Goal: Task Accomplishment & Management: Use online tool/utility

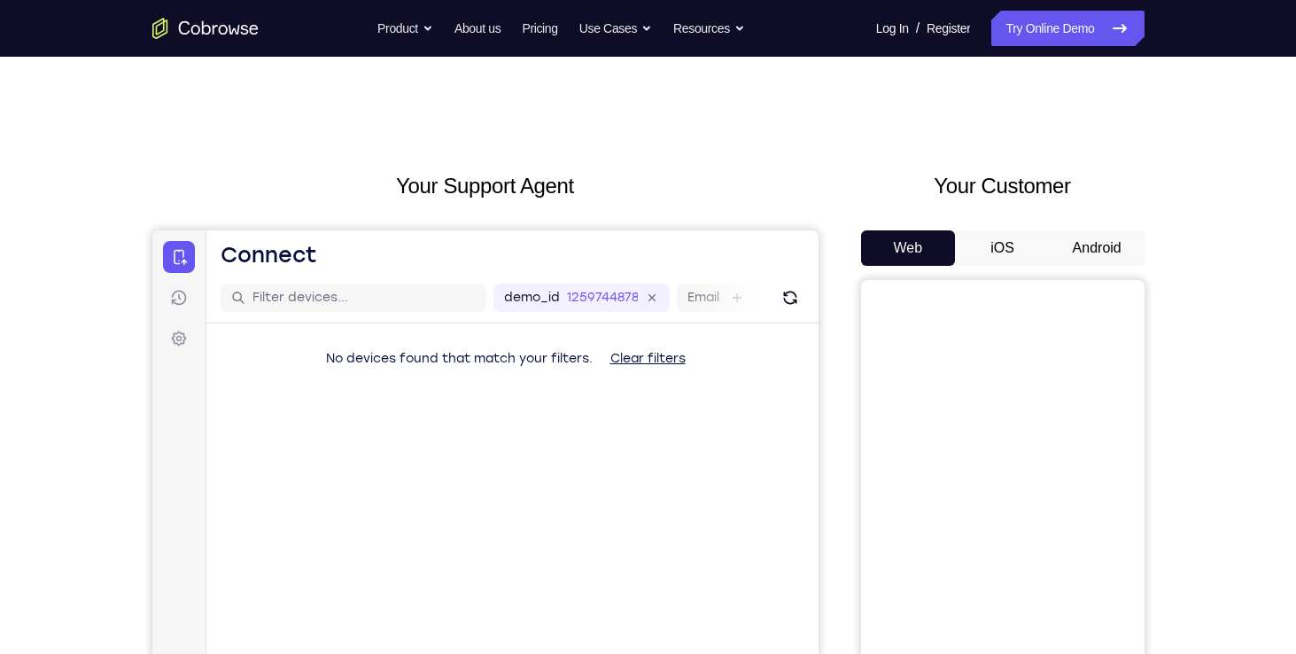
click at [1066, 42] on link "Try Online Demo" at bounding box center [1067, 28] width 152 height 35
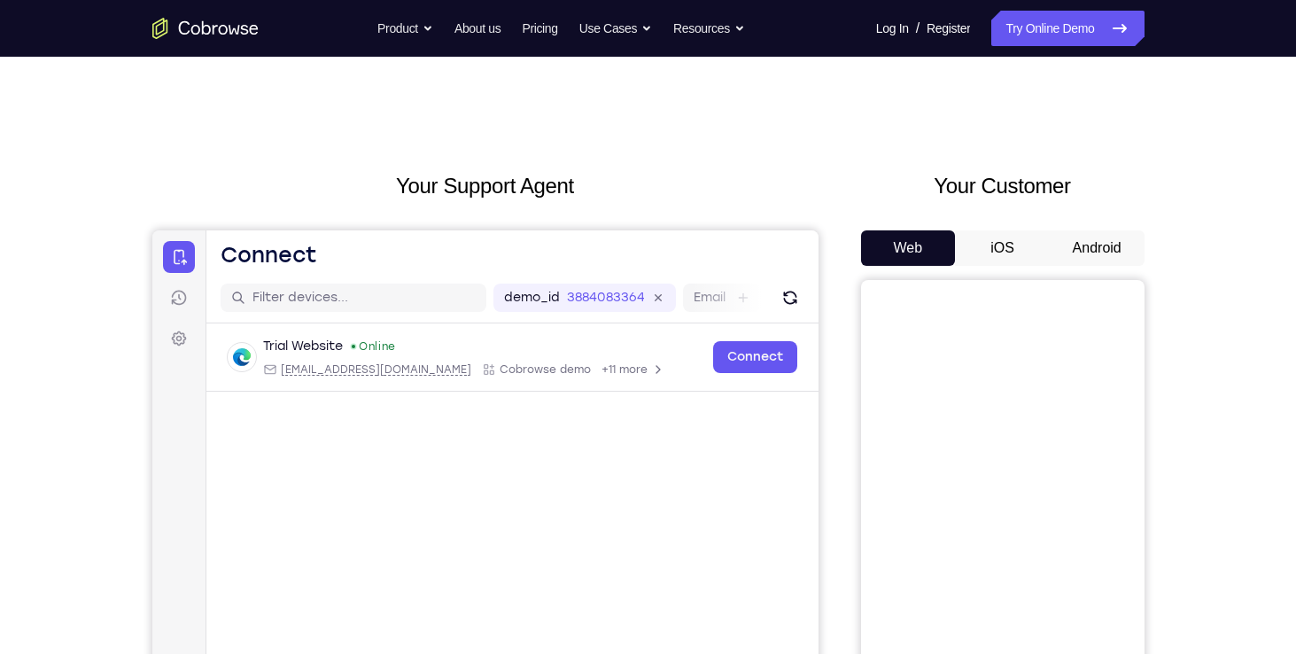
click at [1025, 234] on button "iOS" at bounding box center [1002, 247] width 95 height 35
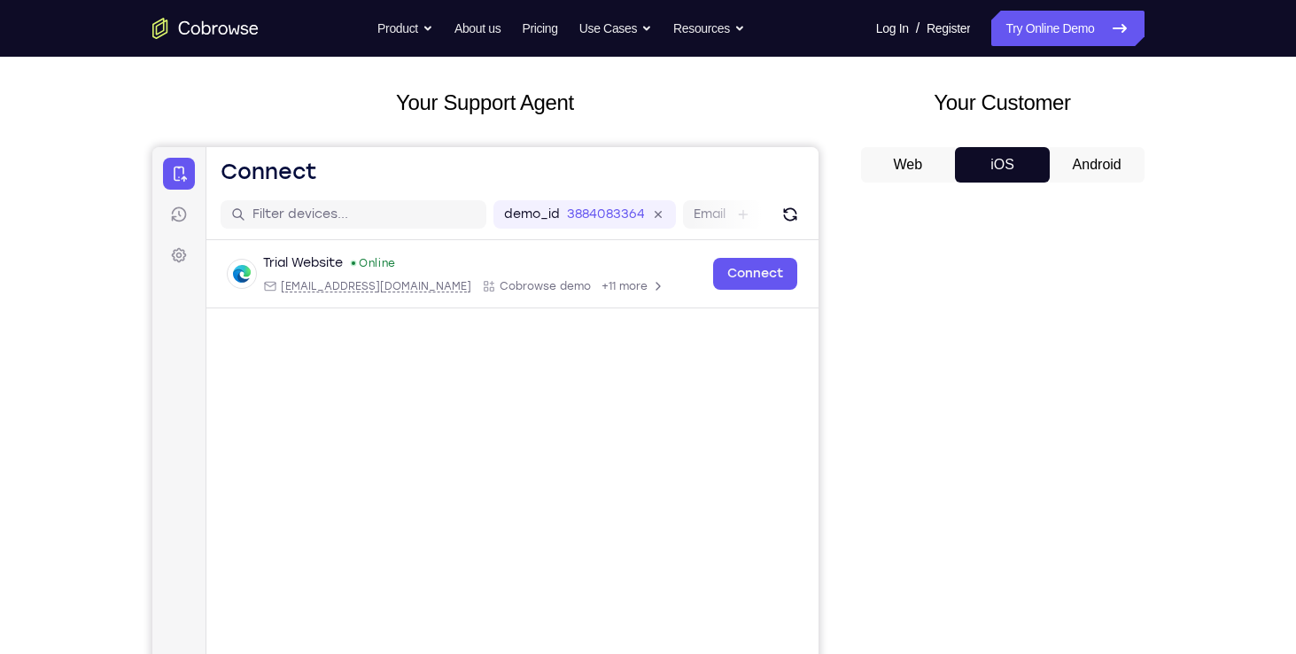
scroll to position [88, 0]
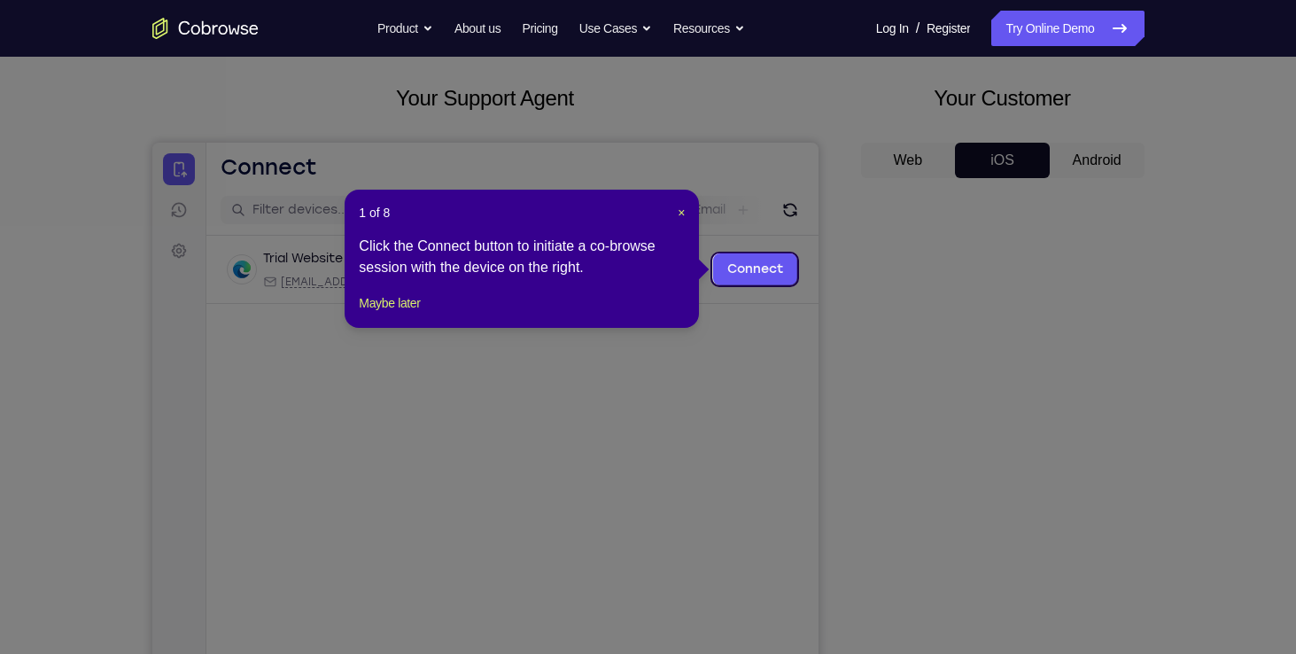
click at [870, 245] on icon at bounding box center [655, 327] width 1310 height 654
click at [945, 392] on icon at bounding box center [655, 327] width 1310 height 654
click at [679, 214] on span "×" at bounding box center [681, 213] width 7 height 14
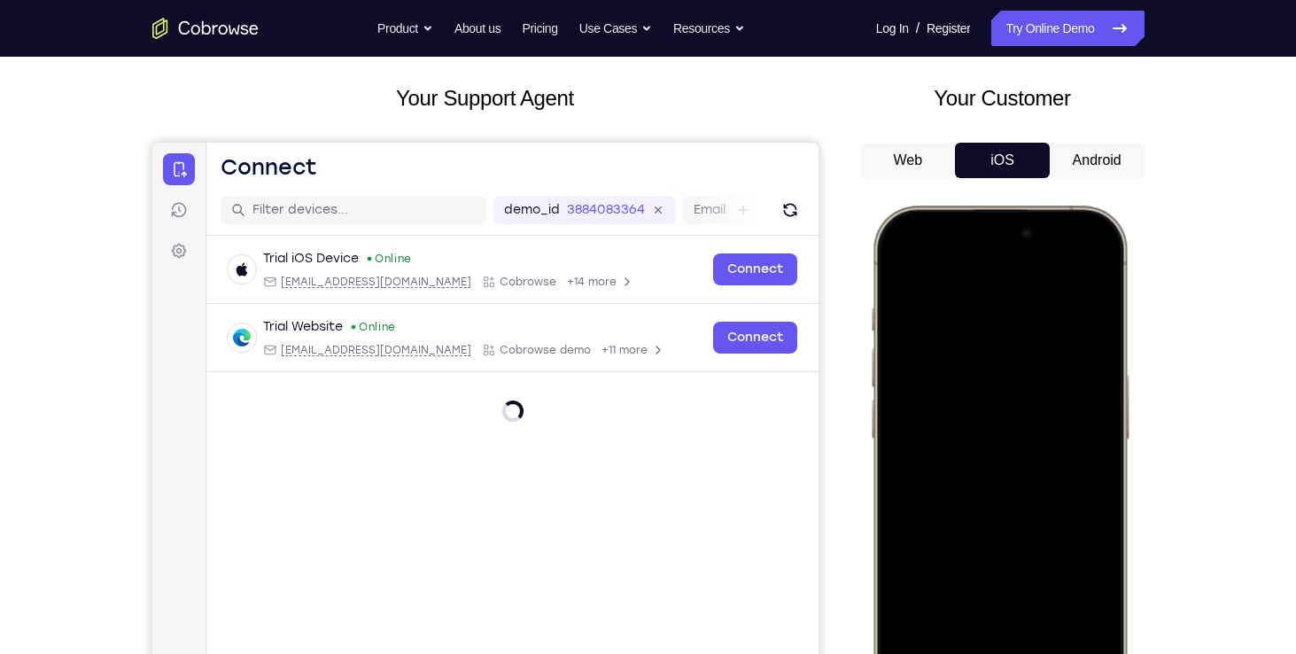
scroll to position [233, 0]
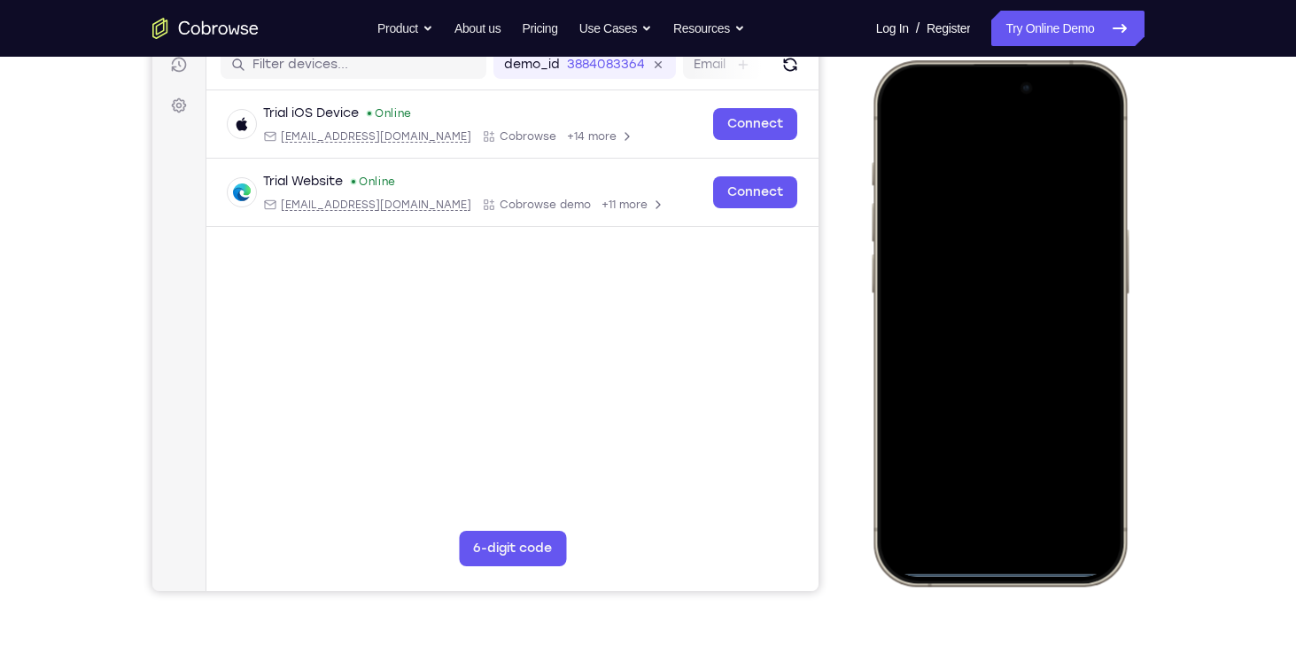
drag, startPoint x: 916, startPoint y: 80, endPoint x: 1034, endPoint y: 642, distance: 574.8
click at [1034, 592] on html "Online web based iOS Simulators and Android Emulators. Run iPhone, iPad, Mobile…" at bounding box center [1002, 326] width 266 height 532
drag, startPoint x: 1024, startPoint y: 393, endPoint x: 1024, endPoint y: 432, distance: 39.0
click at [1024, 432] on div at bounding box center [998, 323] width 233 height 506
click at [1073, 121] on div at bounding box center [998, 323] width 233 height 506
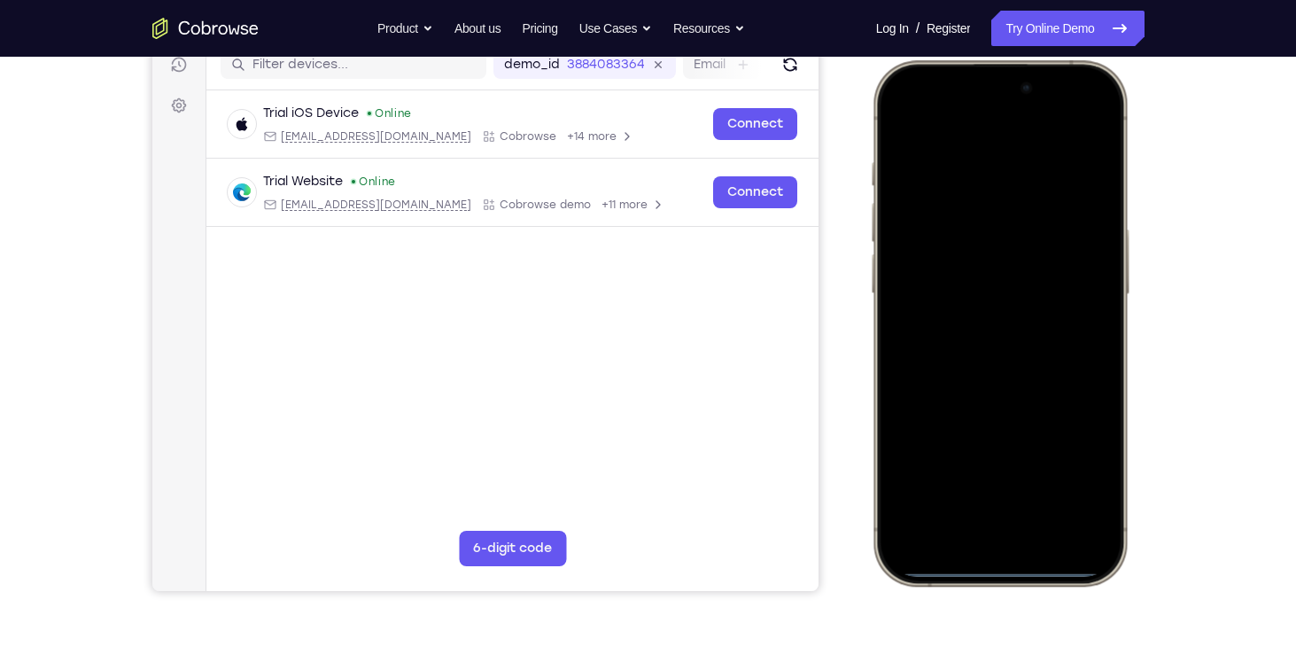
click at [981, 198] on div at bounding box center [998, 323] width 233 height 506
click at [971, 513] on div at bounding box center [998, 323] width 233 height 506
click at [937, 148] on div at bounding box center [998, 323] width 233 height 506
click at [976, 344] on div at bounding box center [998, 323] width 233 height 506
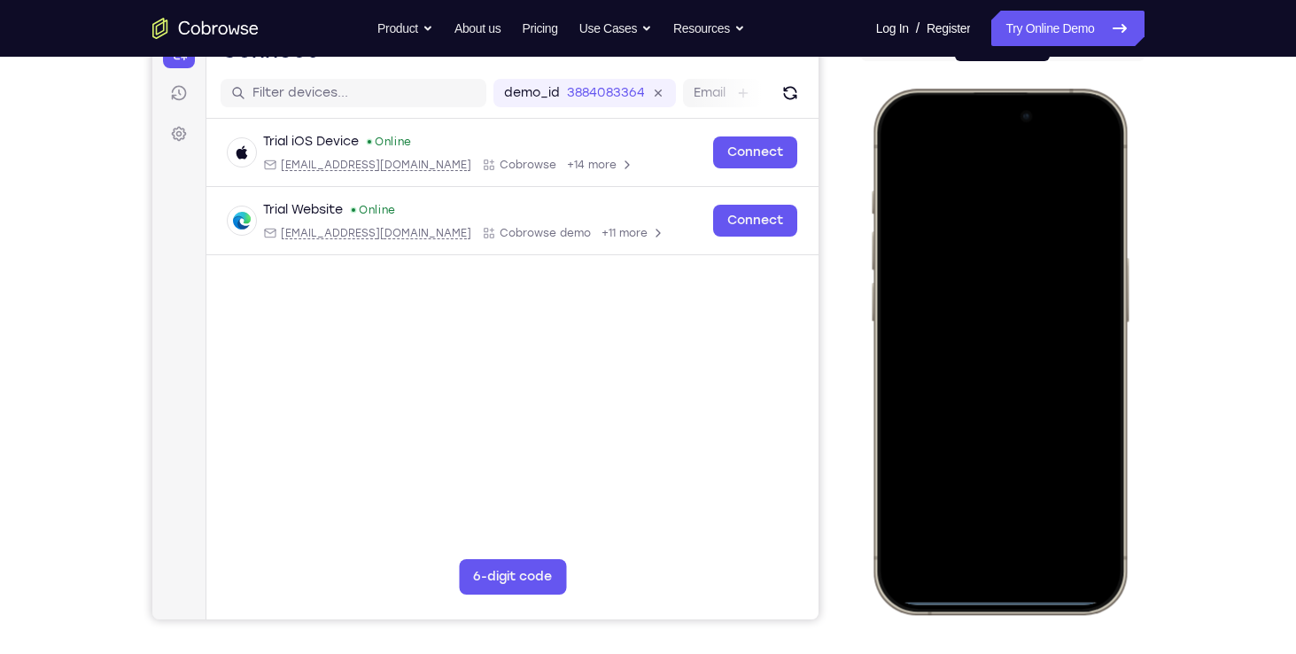
click at [1015, 268] on div at bounding box center [998, 351] width 233 height 506
click at [987, 318] on div at bounding box center [998, 351] width 233 height 506
click at [963, 353] on div at bounding box center [998, 351] width 233 height 506
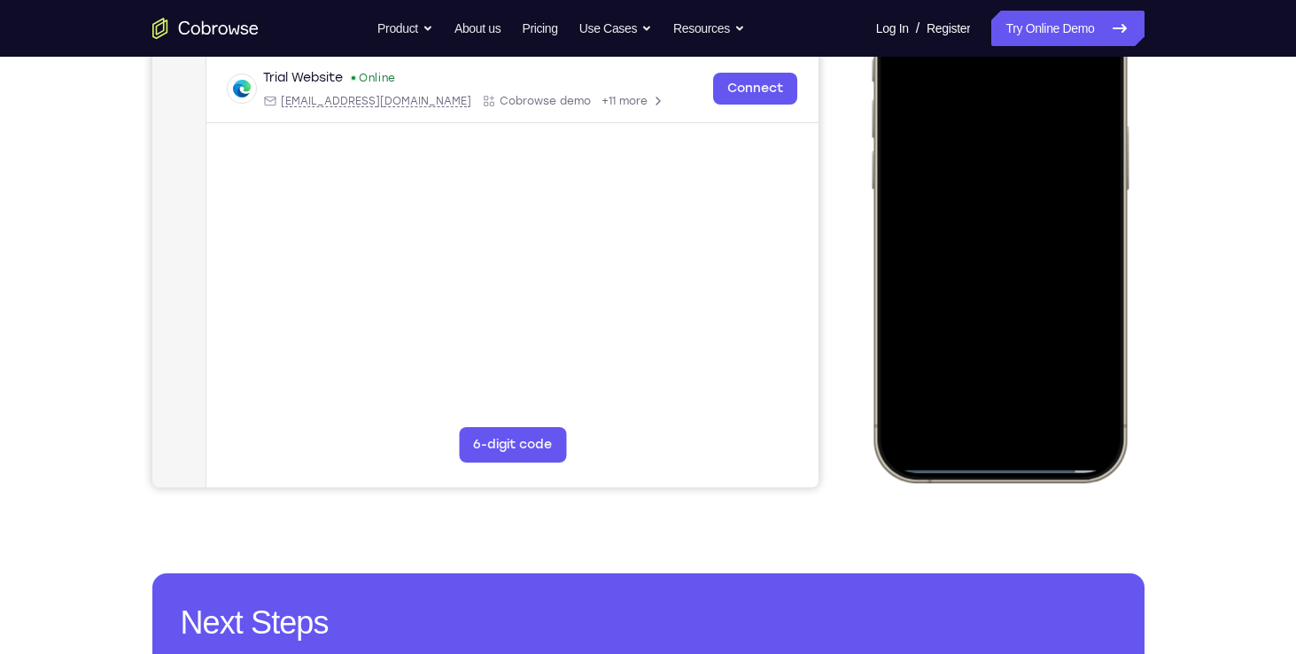
scroll to position [337, 0]
click at [1022, 288] on div at bounding box center [998, 219] width 233 height 506
click at [1039, 380] on div at bounding box center [998, 219] width 233 height 506
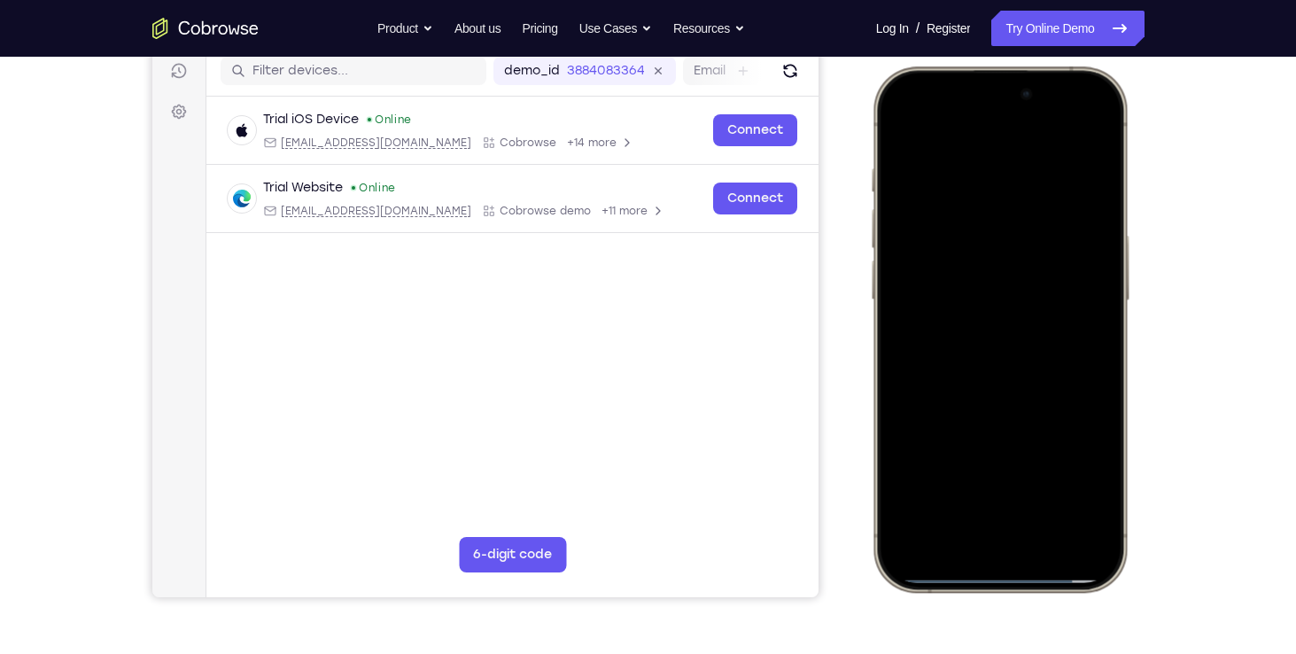
scroll to position [223, 0]
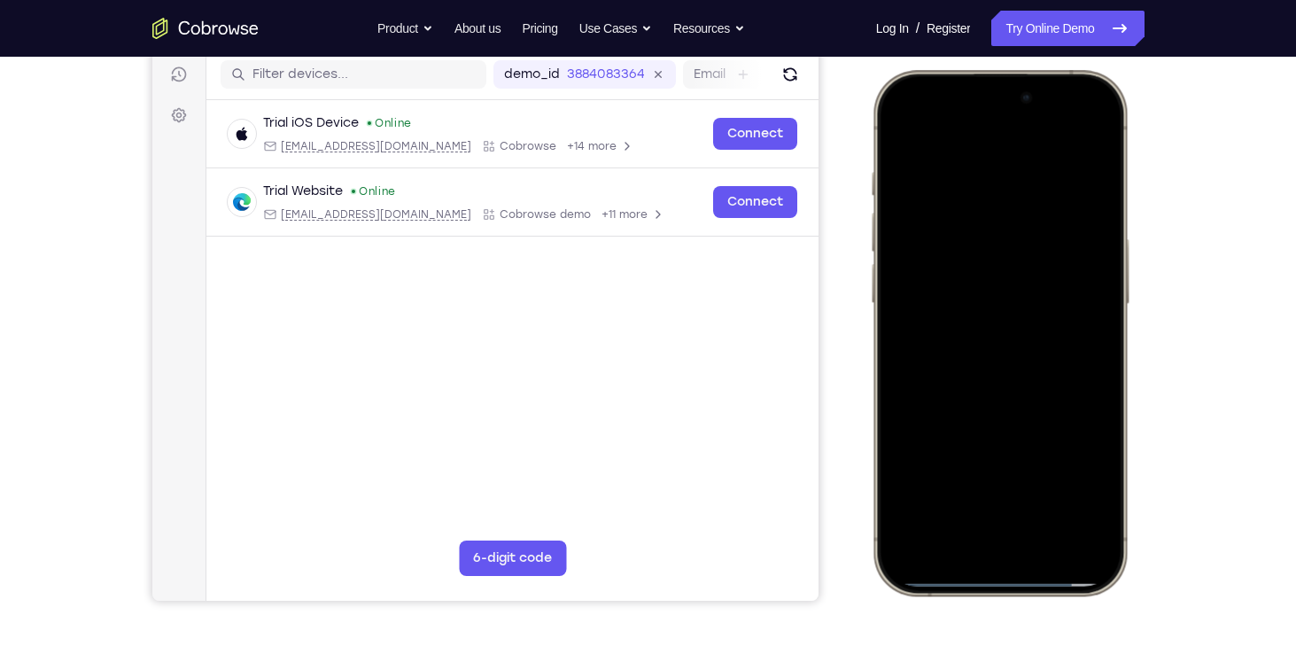
click at [992, 332] on div at bounding box center [998, 333] width 233 height 506
click at [947, 482] on div at bounding box center [998, 333] width 233 height 506
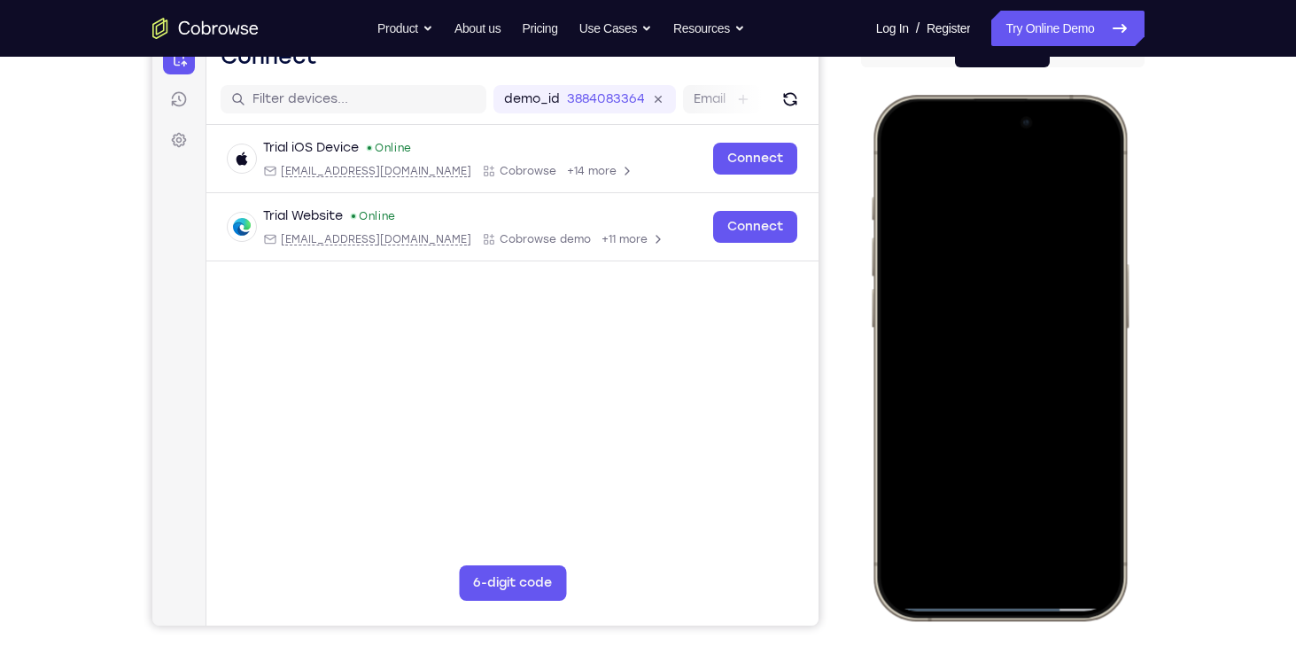
click at [901, 159] on div at bounding box center [998, 358] width 233 height 506
click at [951, 305] on div at bounding box center [998, 358] width 233 height 506
click at [899, 157] on div at bounding box center [998, 358] width 233 height 506
click at [948, 359] on div at bounding box center [998, 358] width 233 height 506
drag, startPoint x: 1052, startPoint y: 478, endPoint x: 991, endPoint y: 470, distance: 61.7
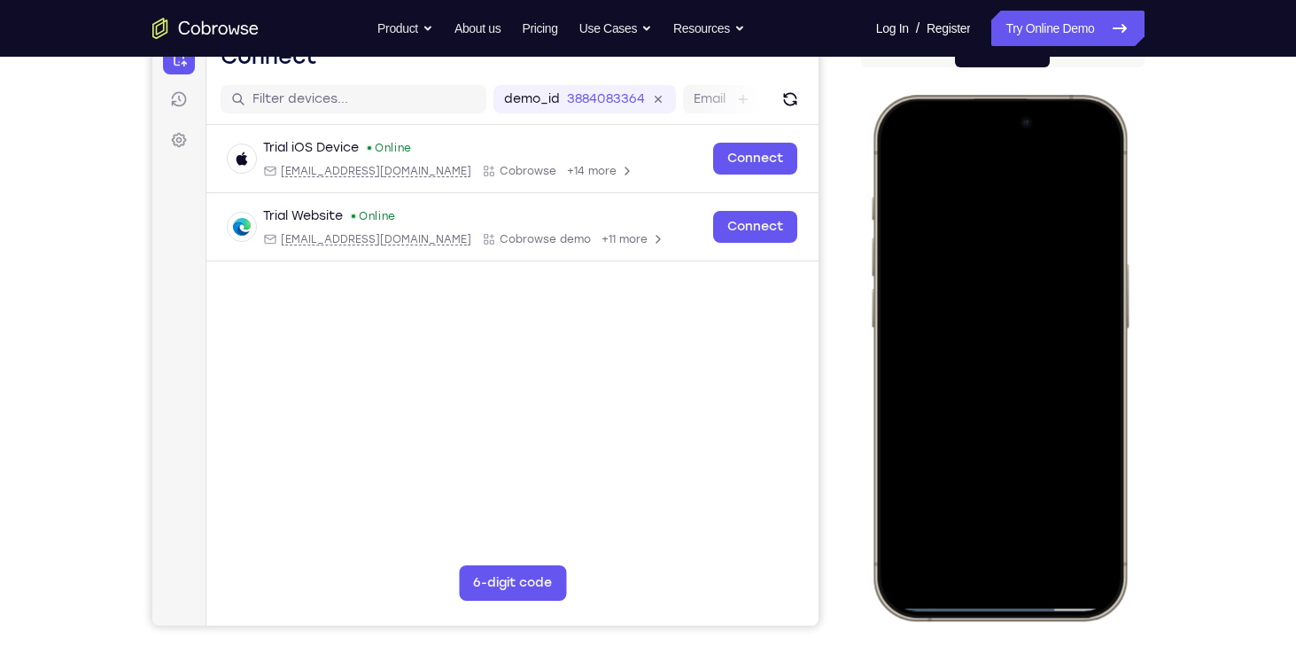
click at [991, 470] on div at bounding box center [998, 358] width 233 height 506
click at [972, 453] on div at bounding box center [998, 358] width 233 height 506
click at [998, 311] on div at bounding box center [998, 358] width 233 height 506
click at [896, 157] on div at bounding box center [998, 358] width 233 height 506
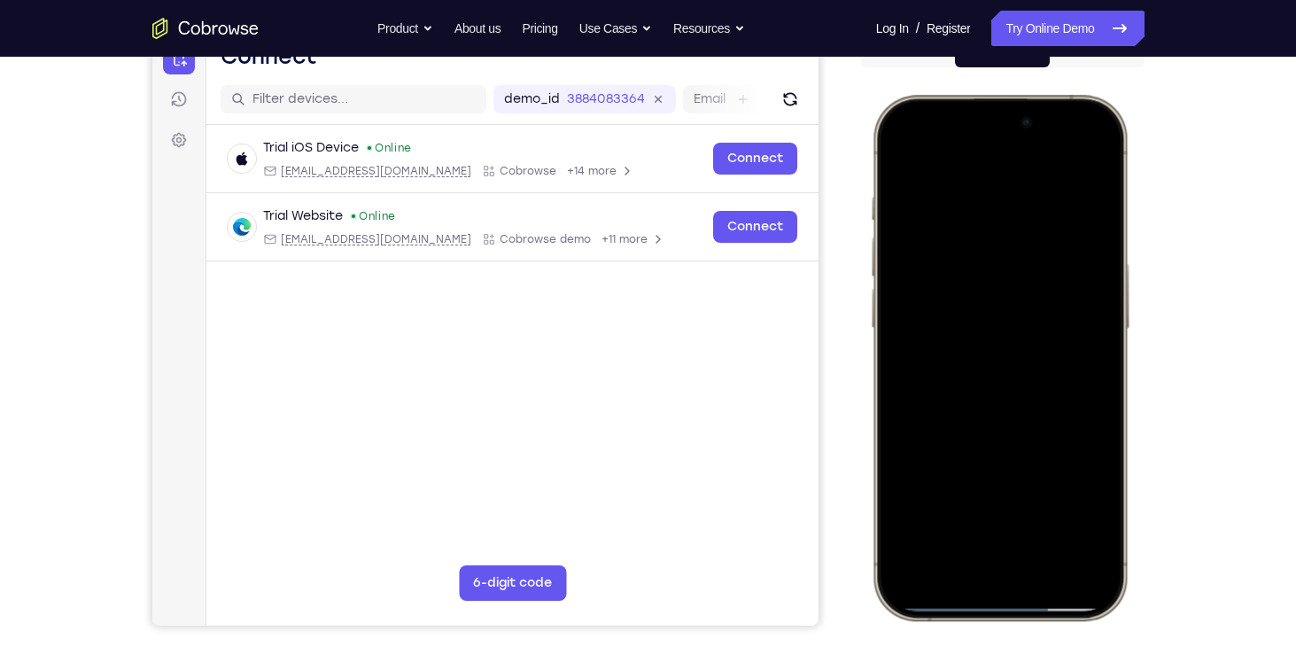
click at [901, 159] on div at bounding box center [998, 358] width 233 height 506
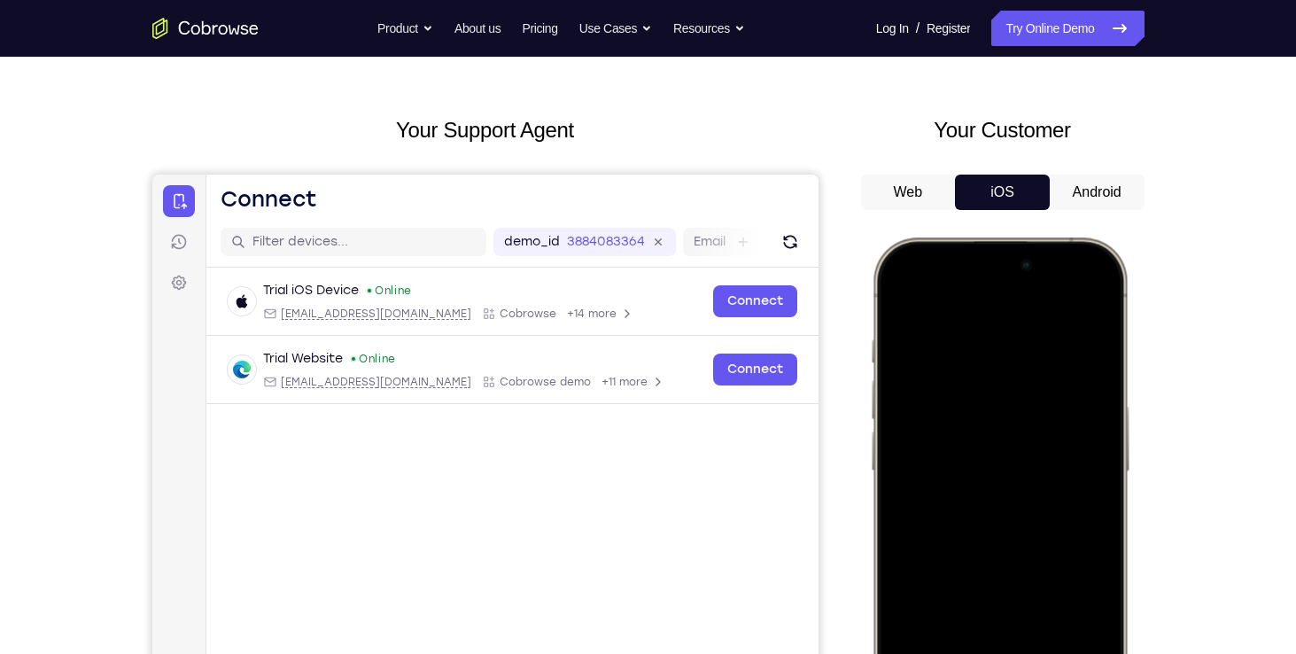
scroll to position [0, 0]
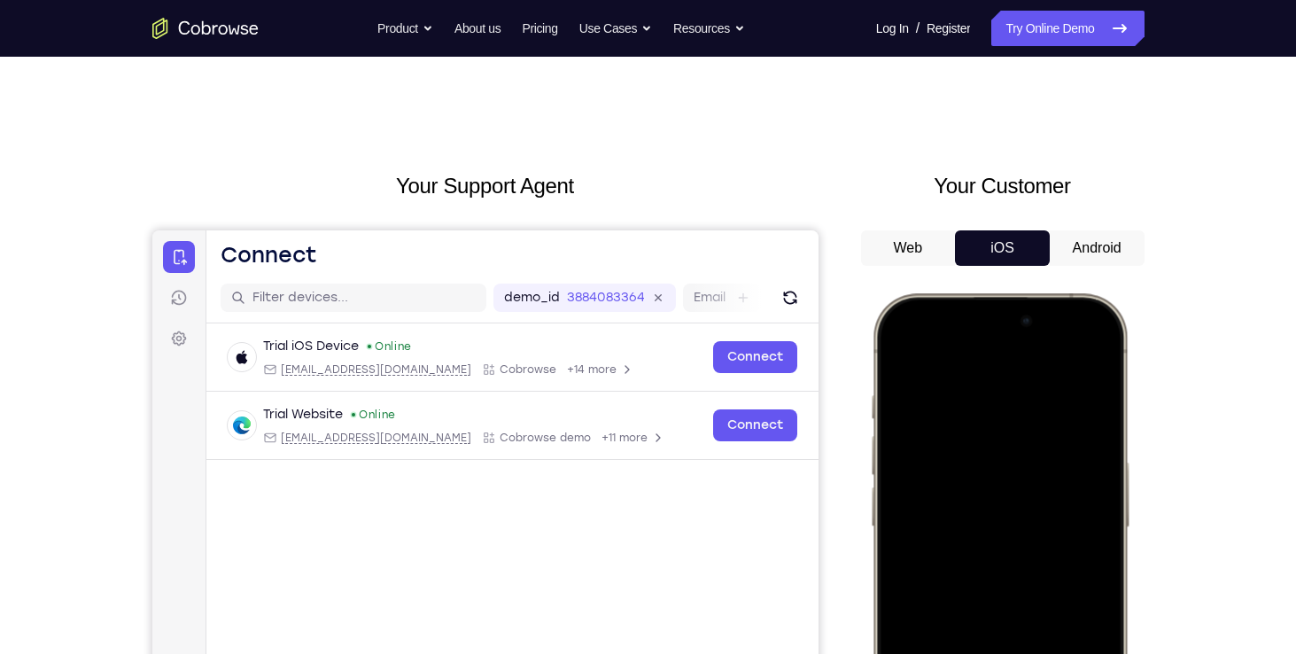
click at [1096, 347] on div at bounding box center [998, 556] width 233 height 506
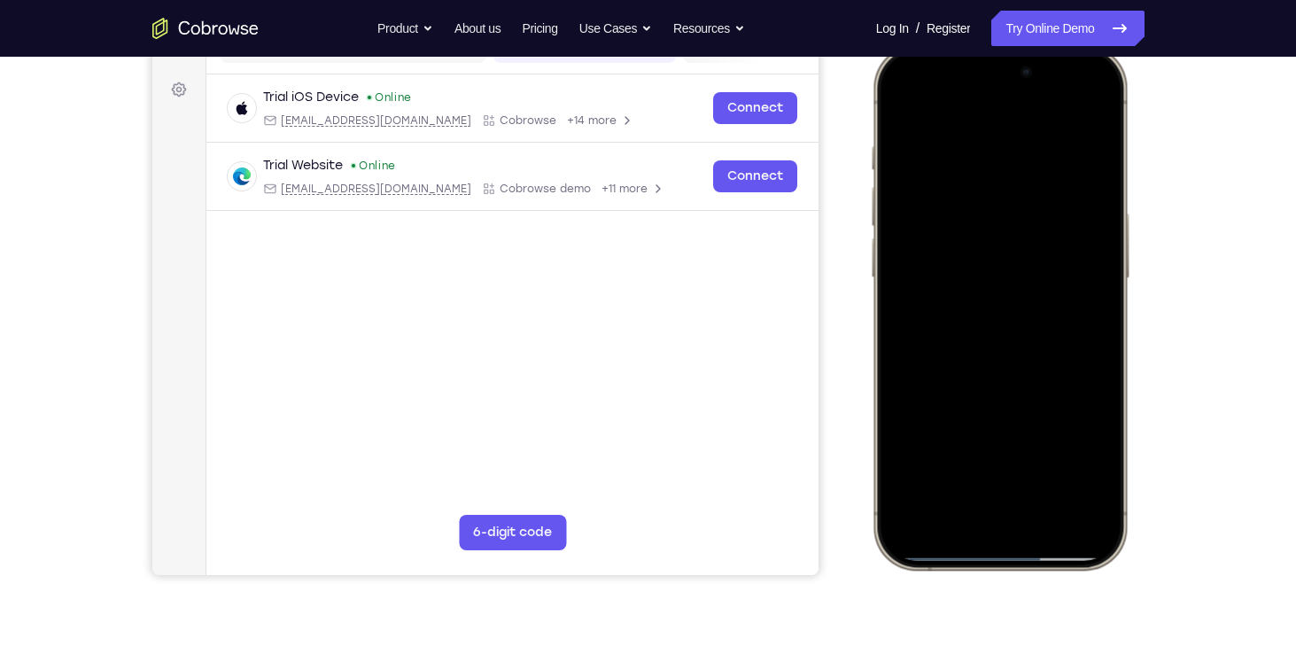
scroll to position [261, 0]
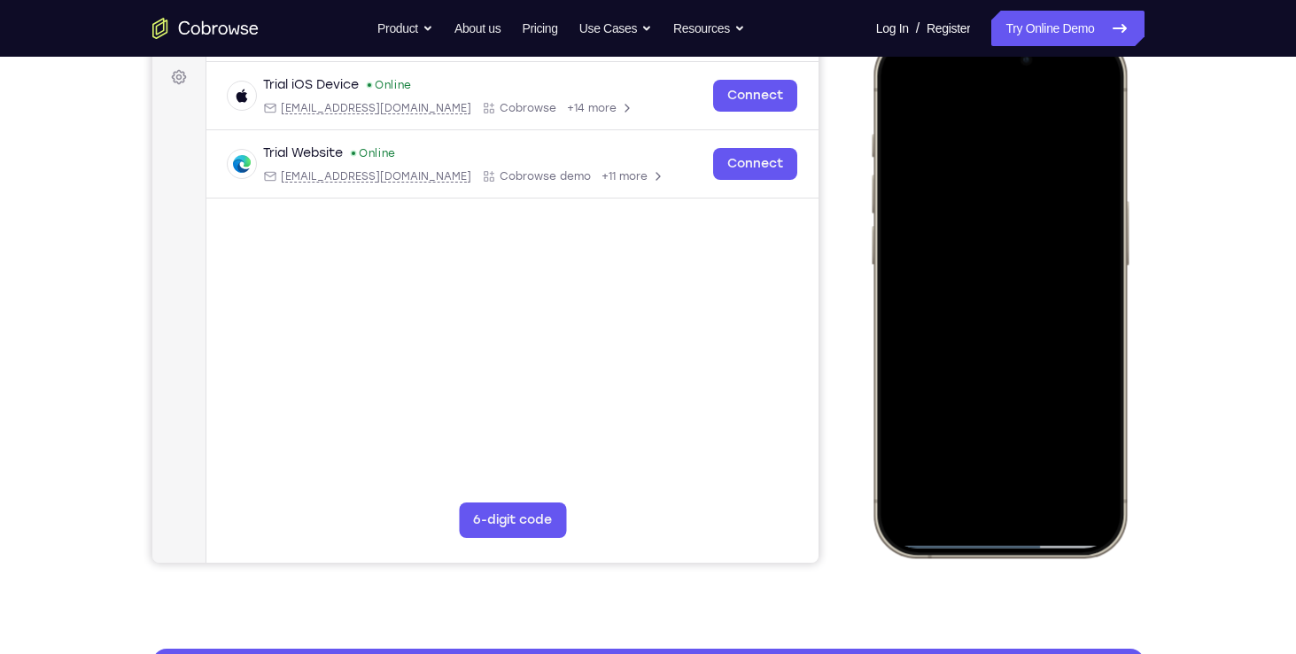
click at [914, 457] on div at bounding box center [998, 295] width 233 height 506
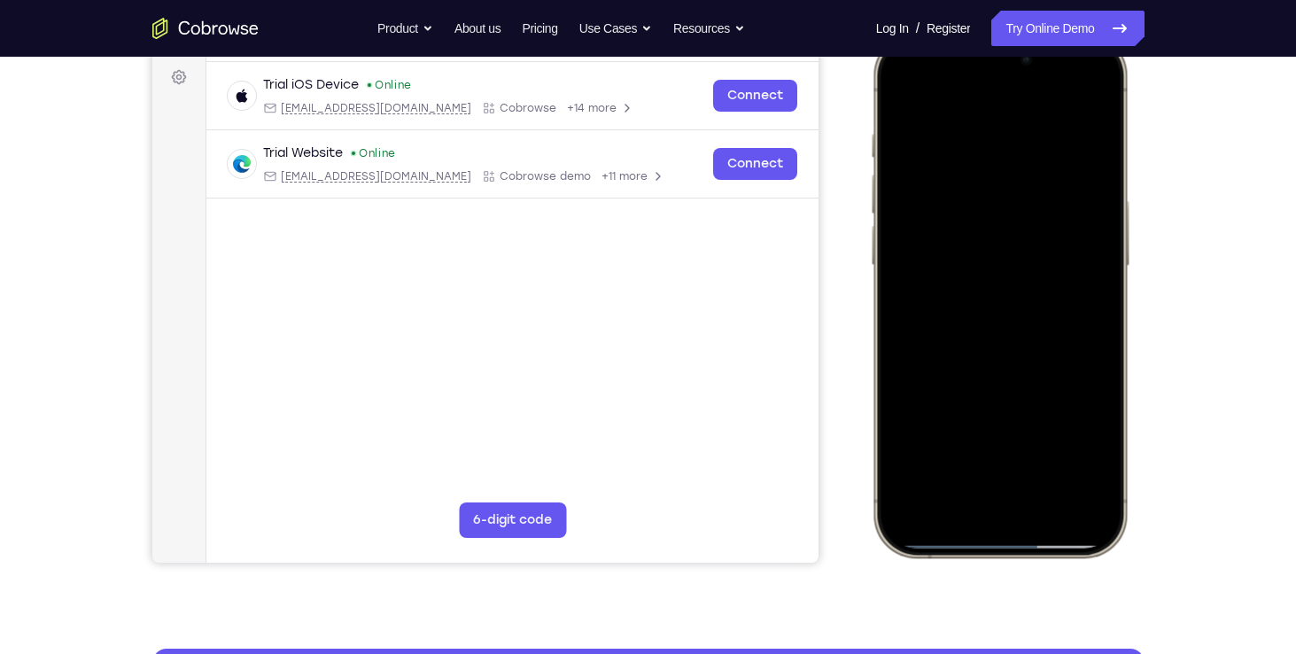
click at [914, 457] on div at bounding box center [998, 295] width 233 height 506
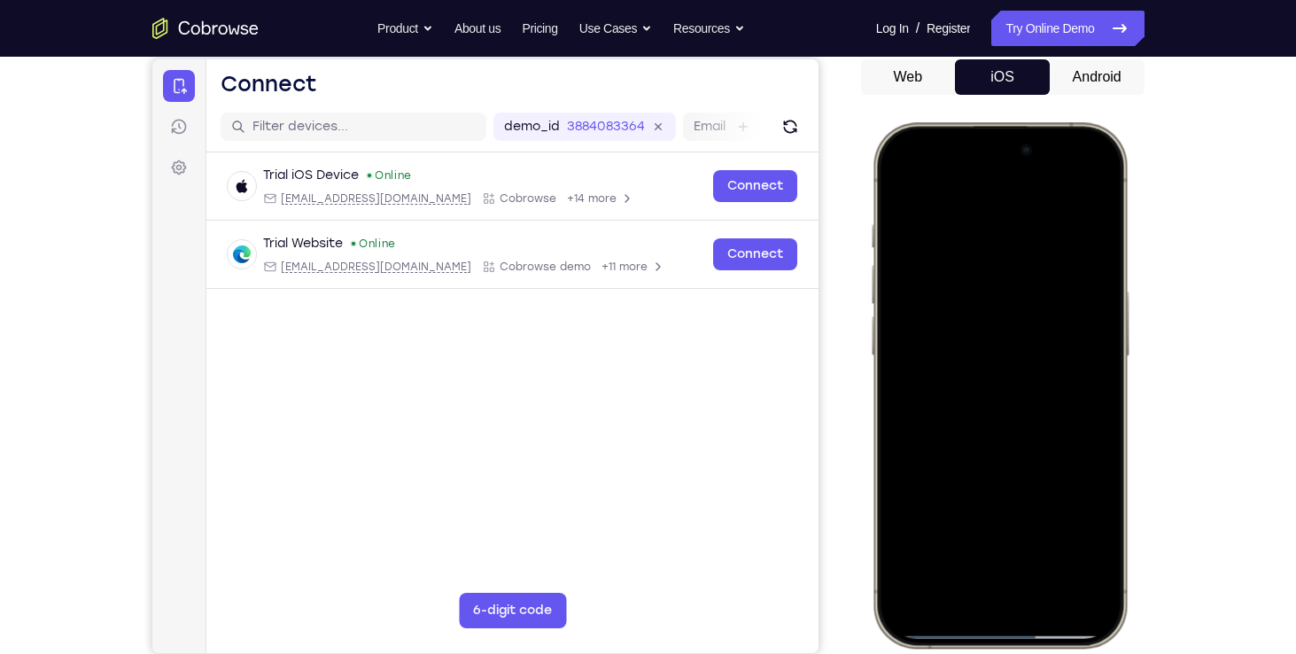
scroll to position [170, 0]
click at [975, 202] on div at bounding box center [998, 386] width 233 height 506
